Goal: Check status

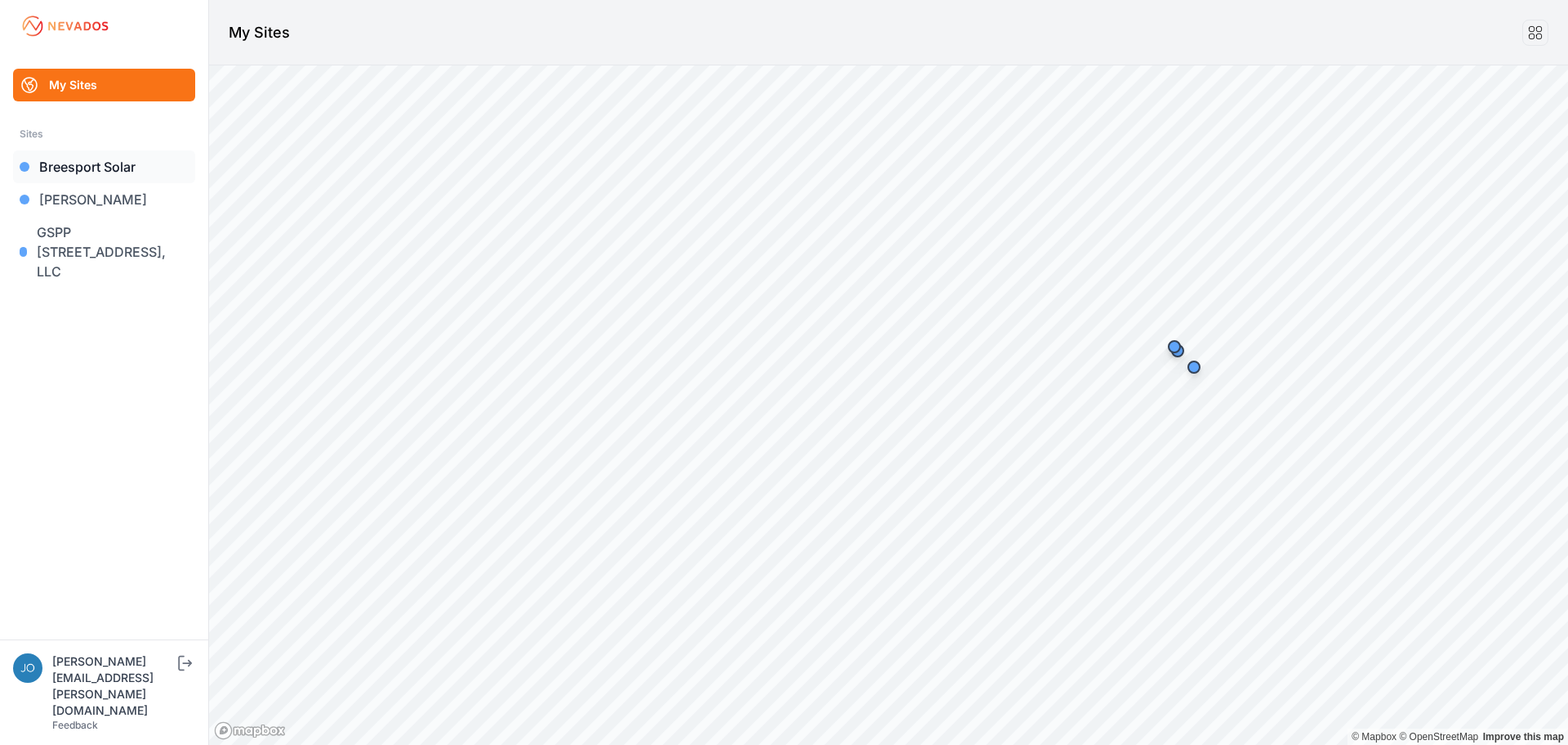
click at [107, 160] on link "Breesport Solar" at bounding box center [104, 166] width 182 height 33
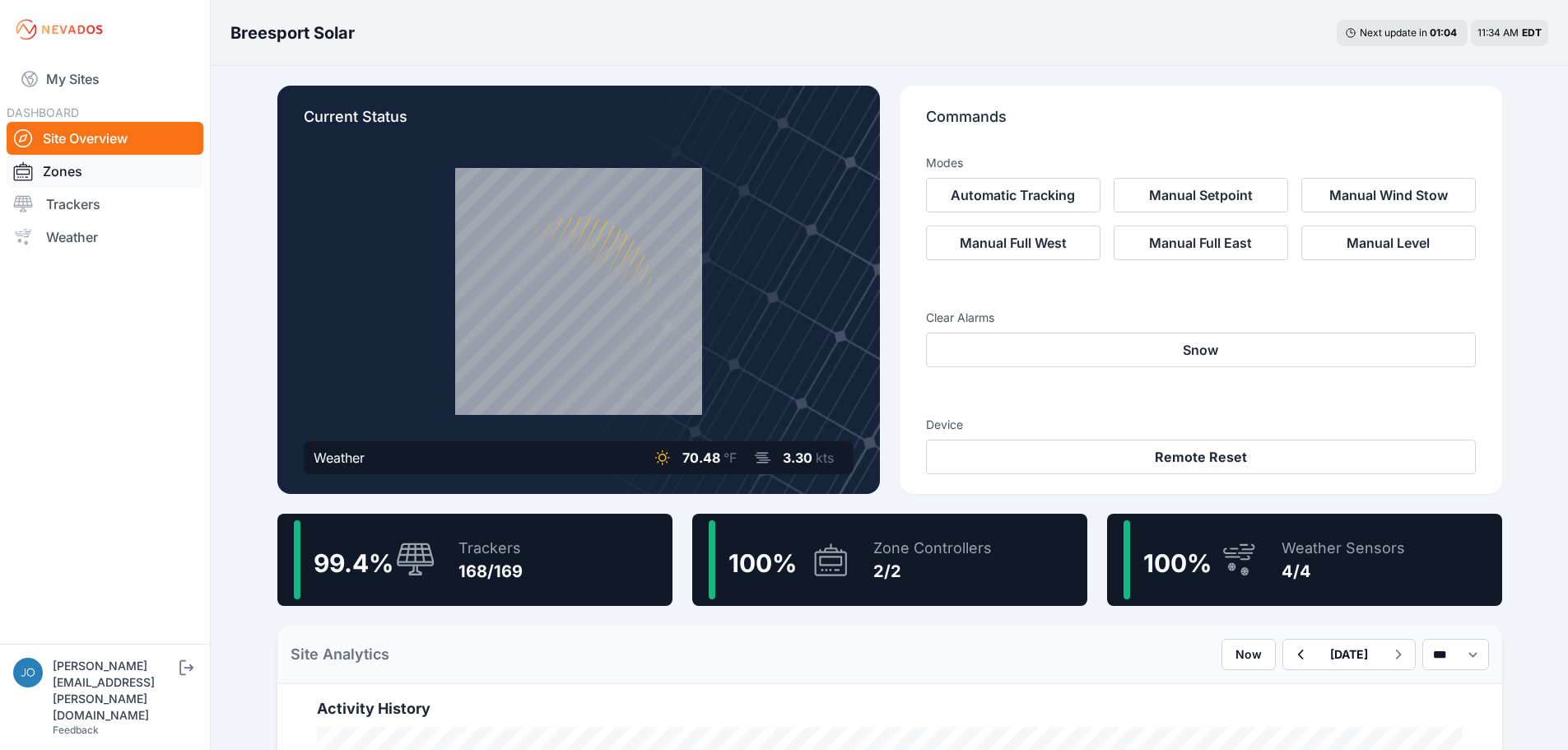
click at [53, 167] on link "Zones" at bounding box center [105, 170] width 197 height 33
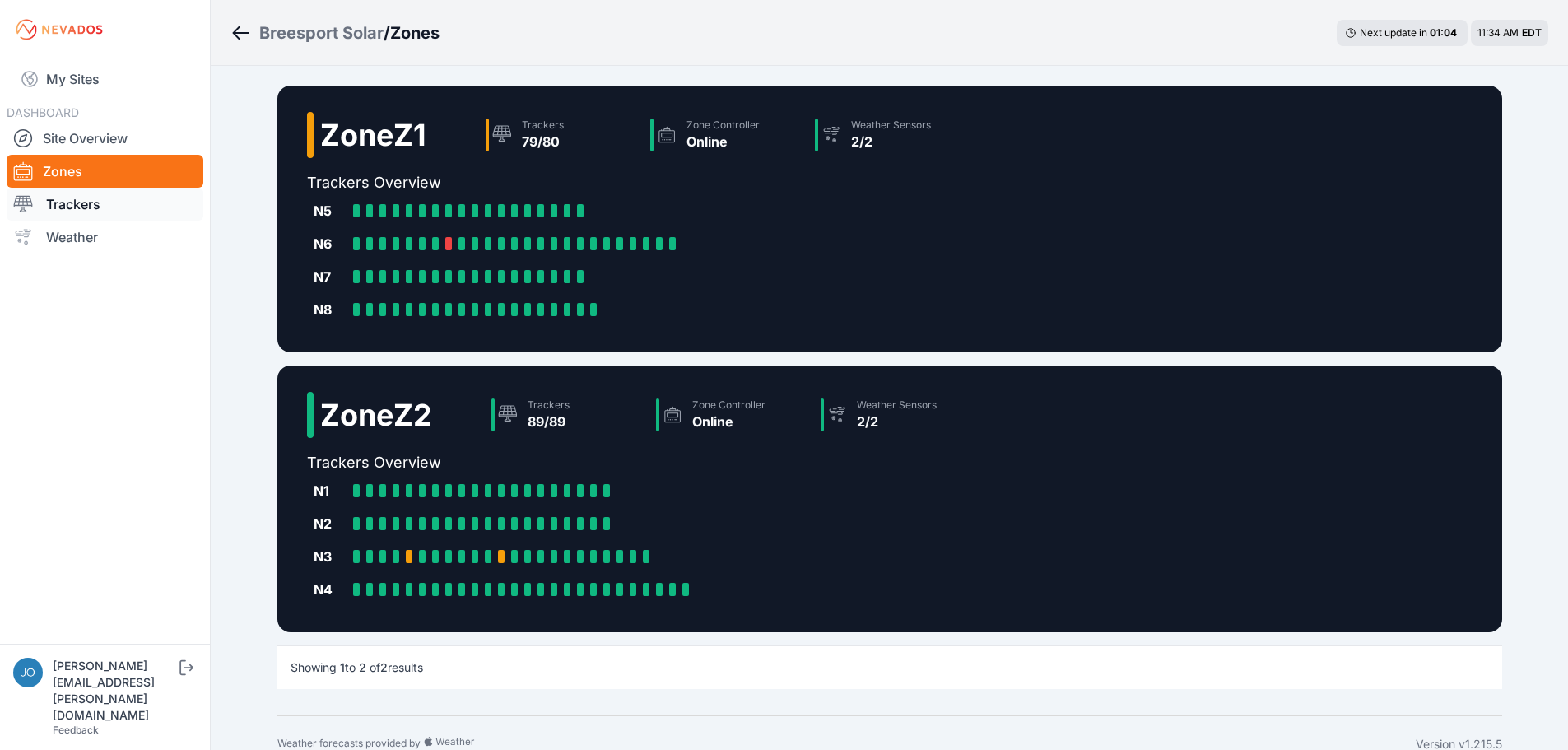
click at [61, 203] on link "Trackers" at bounding box center [105, 204] width 197 height 33
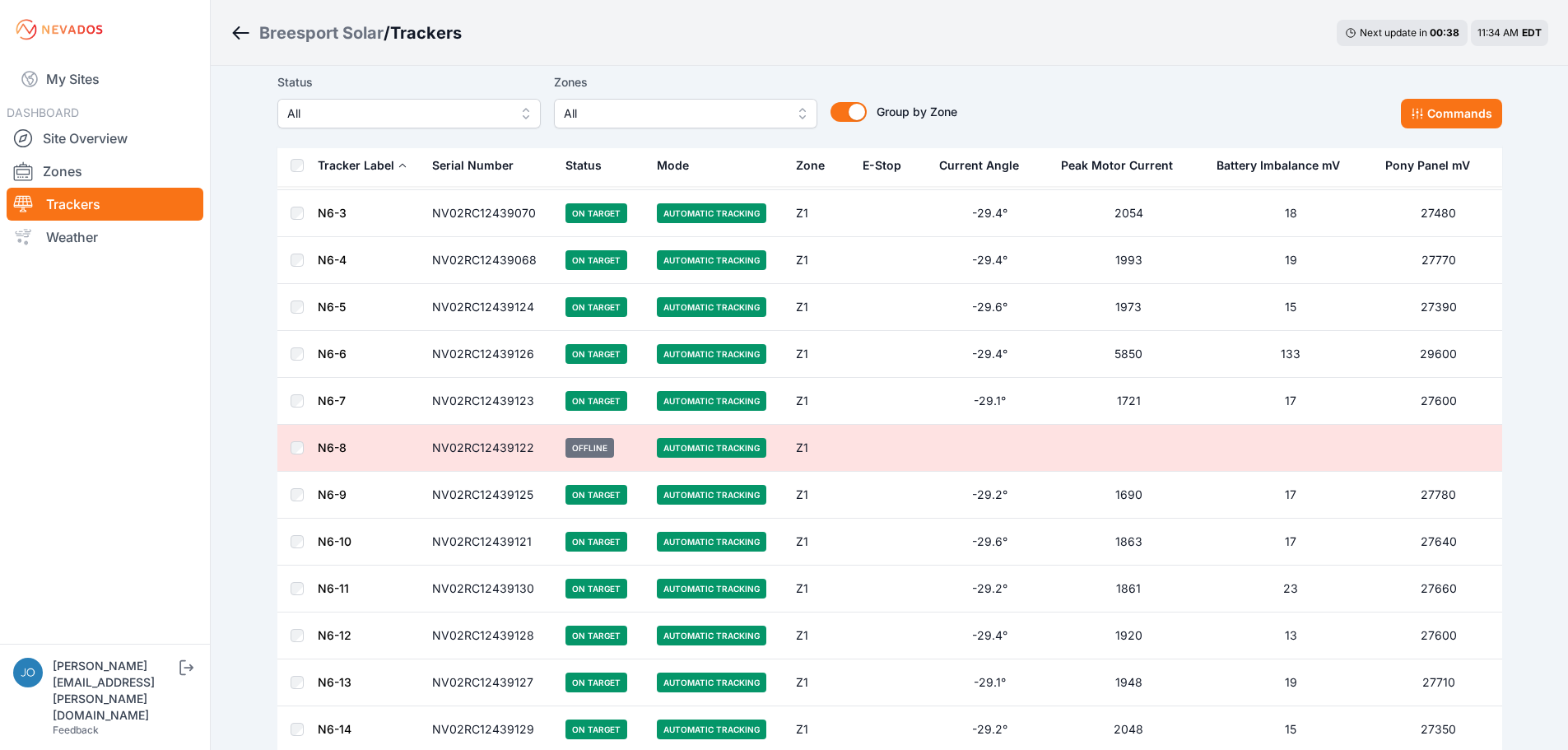
scroll to position [988, 0]
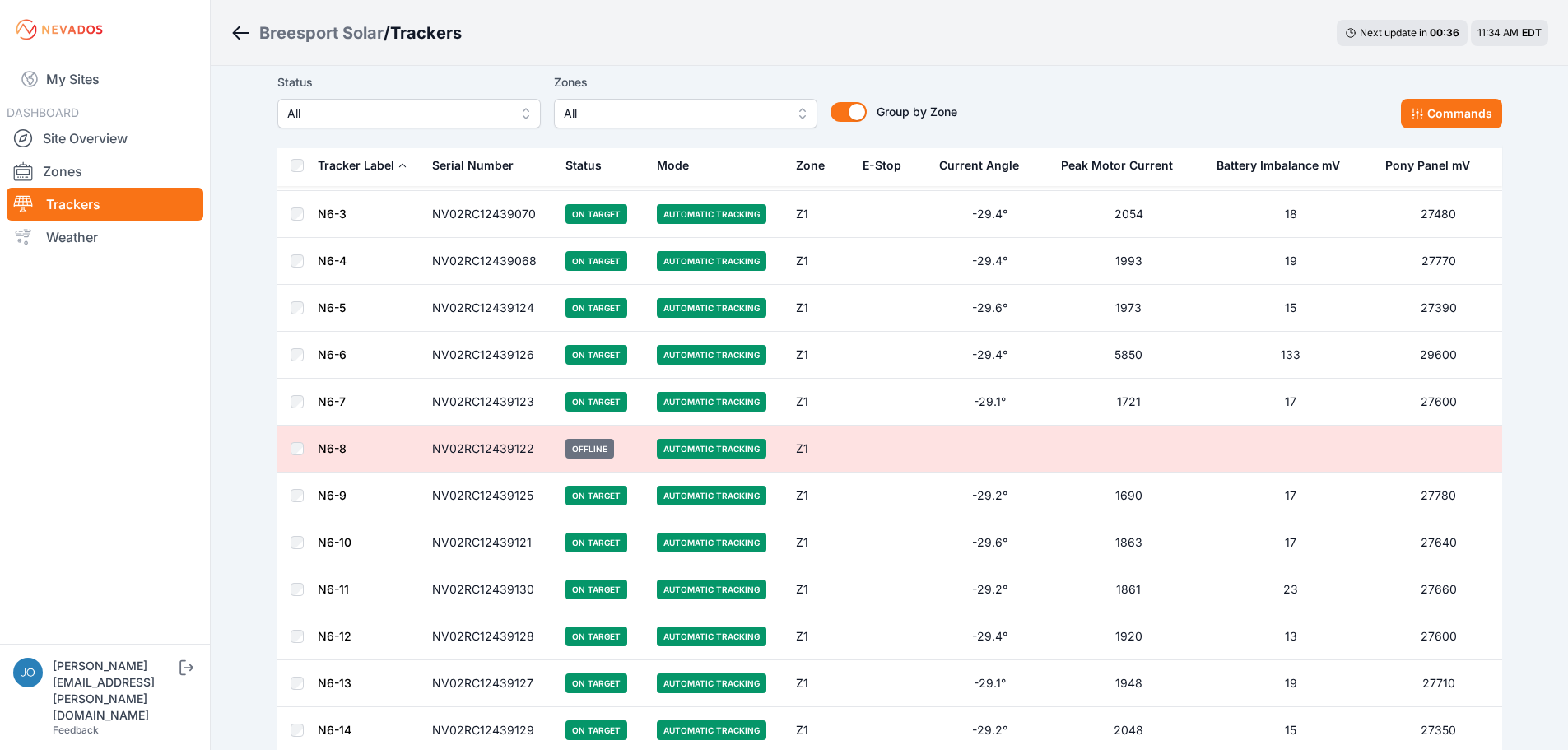
click at [587, 449] on span "Offline" at bounding box center [589, 448] width 48 height 20
click at [1436, 115] on button "Commands" at bounding box center [1451, 113] width 101 height 29
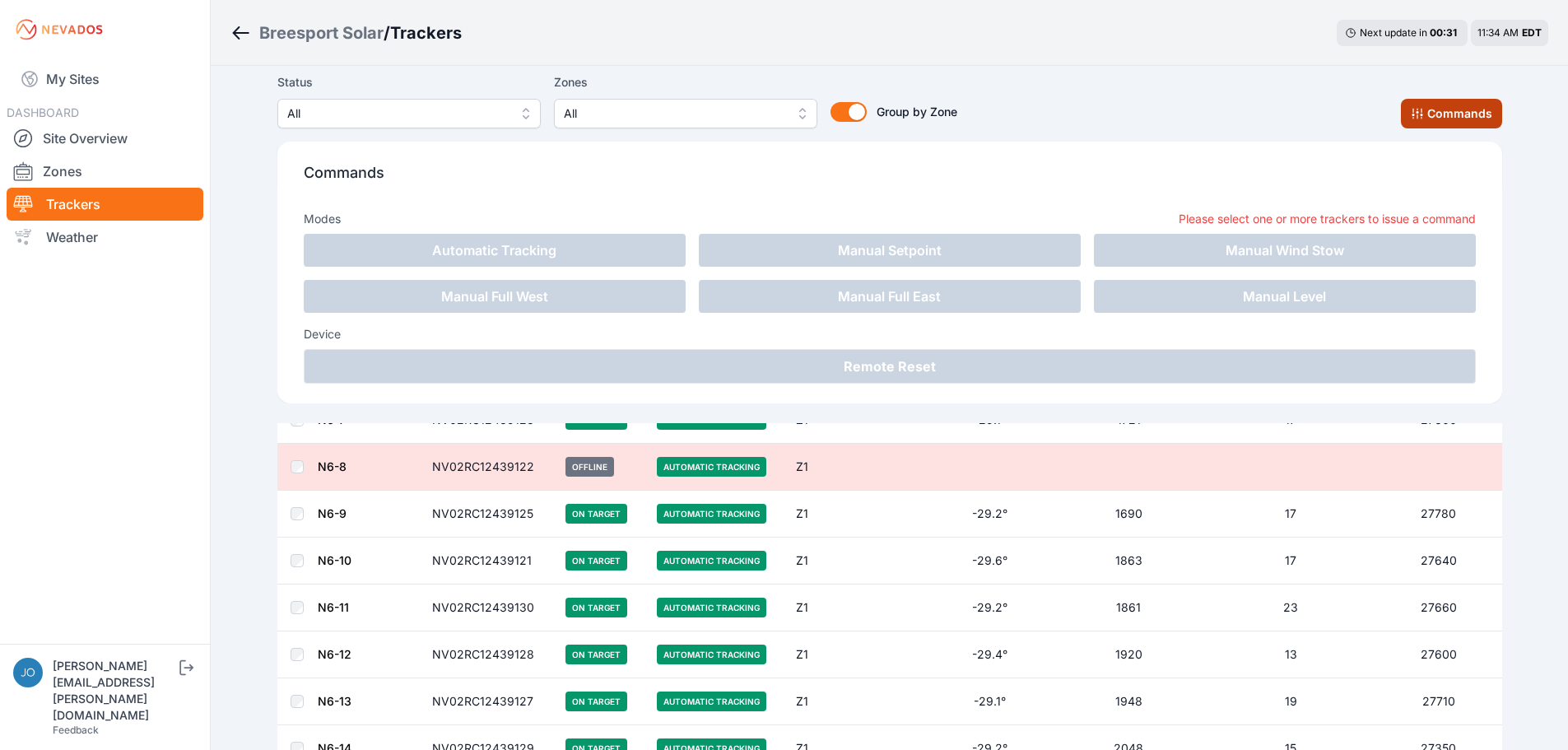
scroll to position [1262, 0]
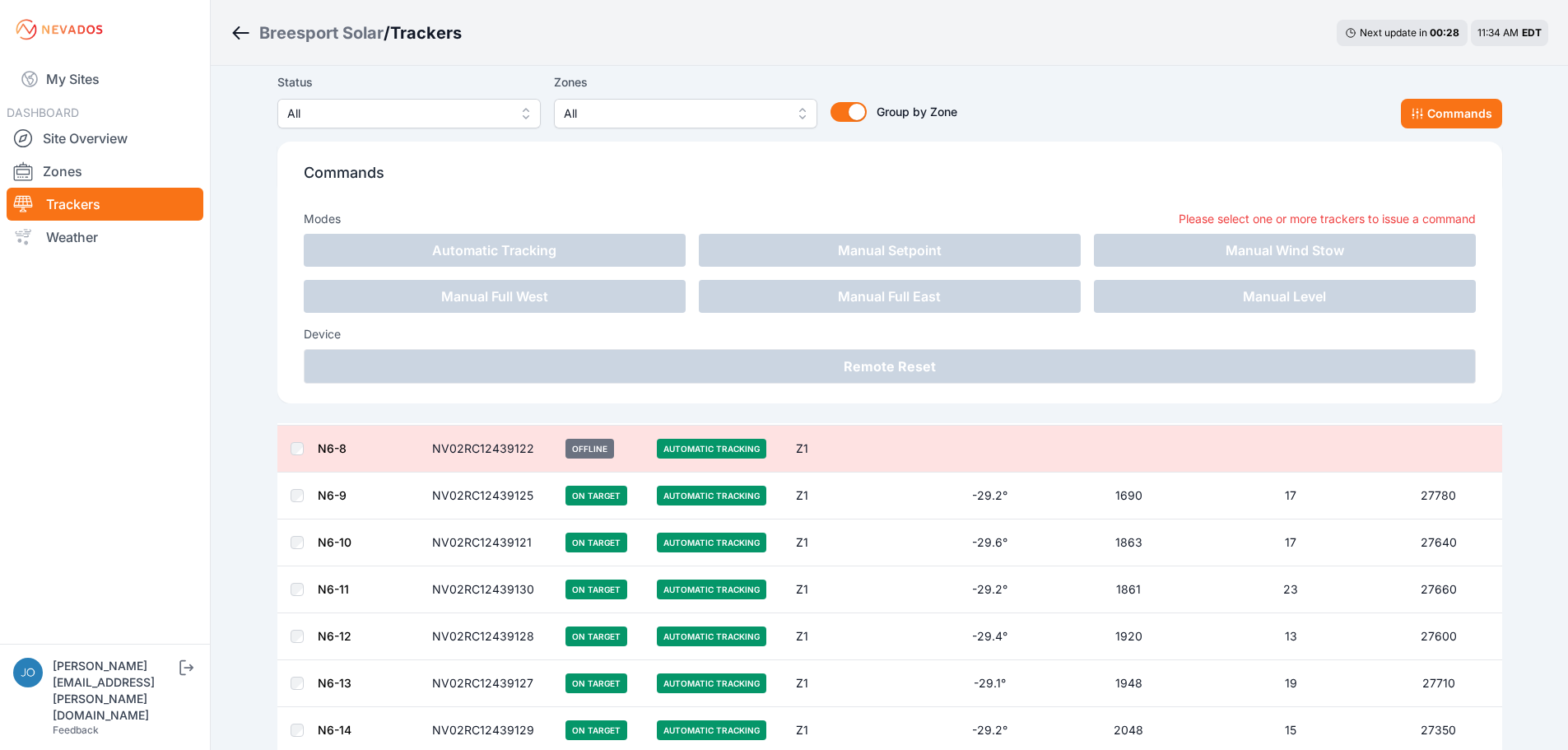
click at [1141, 122] on div "Status All Zones All Group by Zone Group by Zone Commands" at bounding box center [890, 99] width 1225 height 56
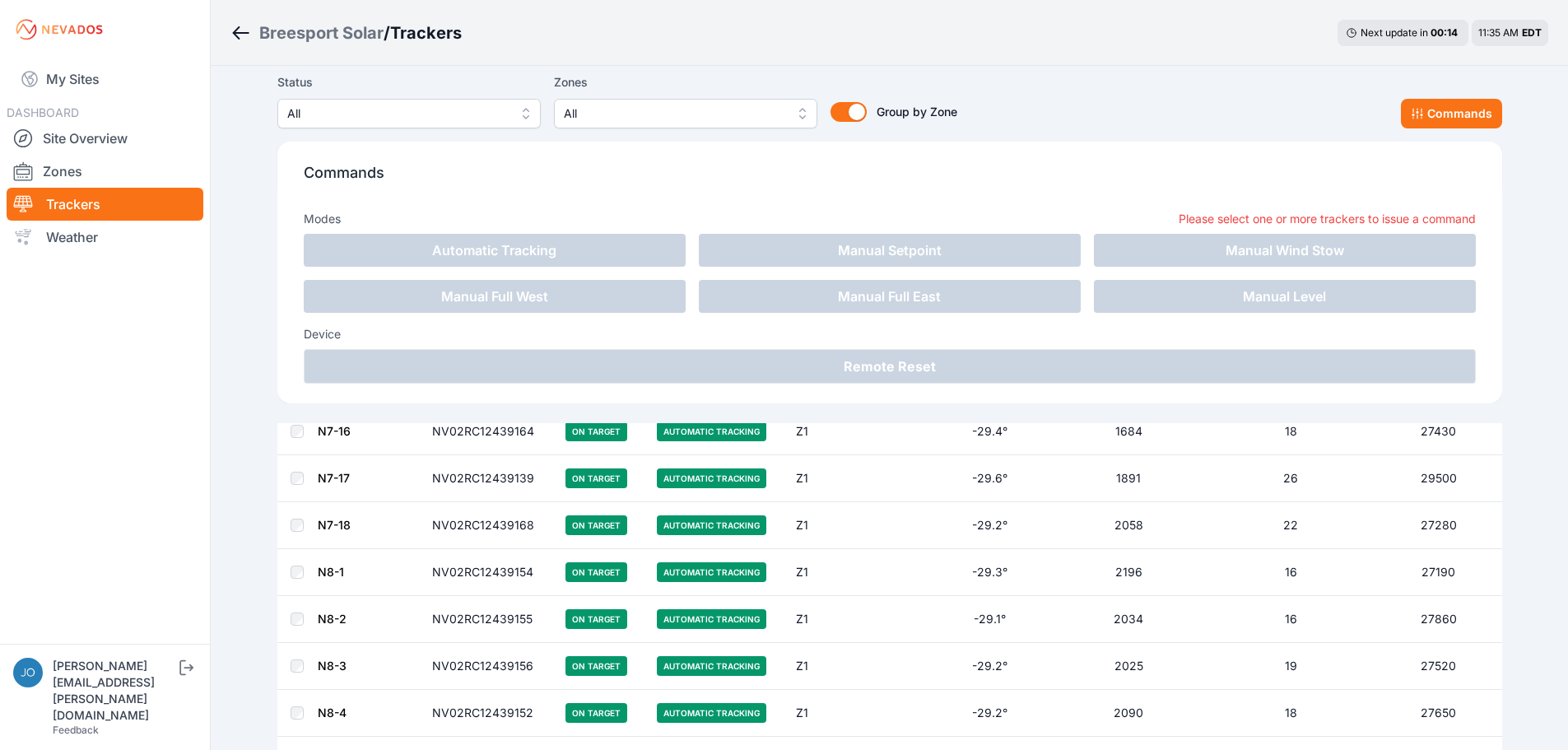
scroll to position [2797, 0]
